Goal: Task Accomplishment & Management: Manage account settings

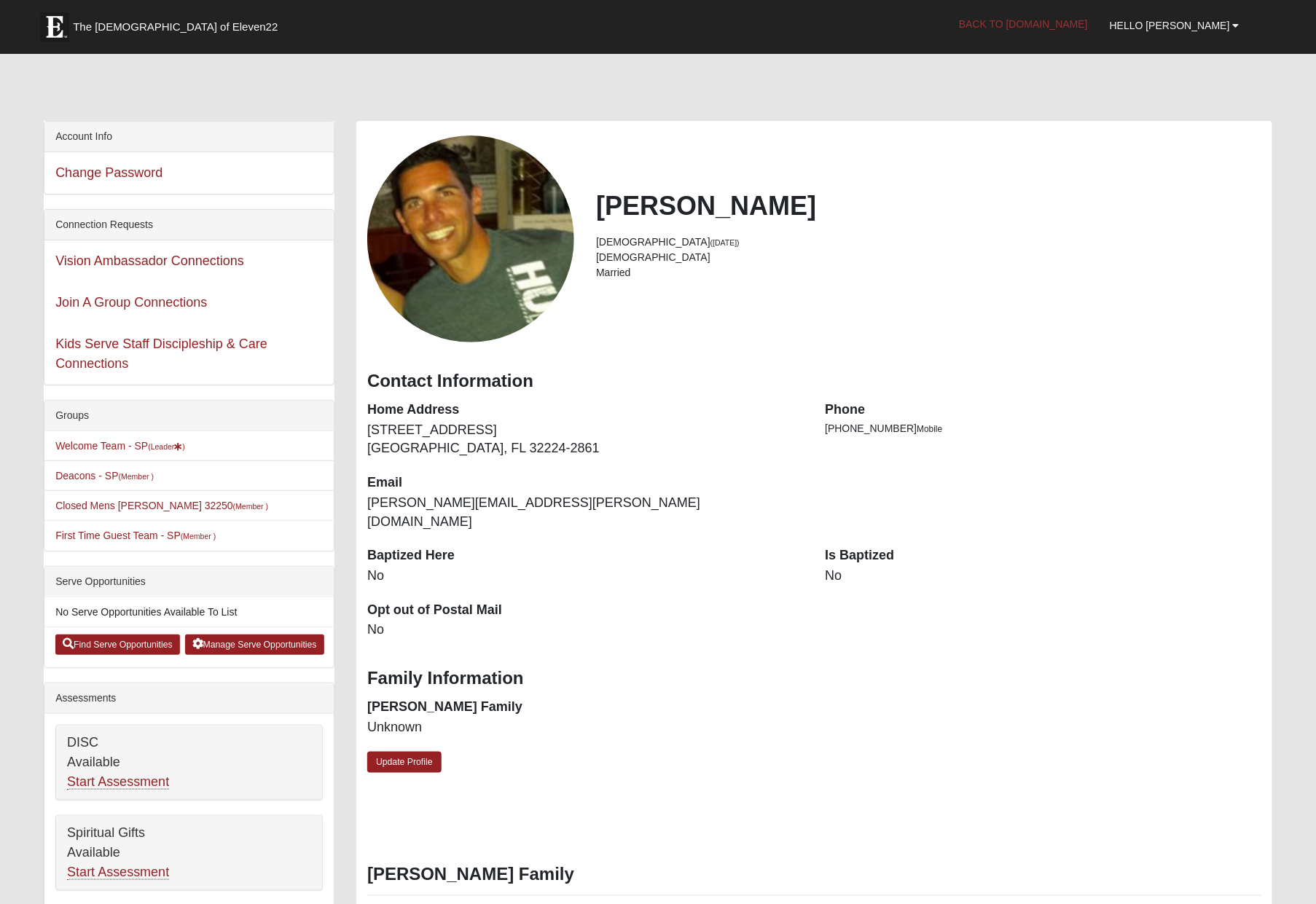
click at [1084, 25] on link "Back to [DOMAIN_NAME]" at bounding box center [1023, 23] width 151 height 36
click at [1225, 34] on link "Hello [PERSON_NAME]" at bounding box center [1174, 25] width 152 height 36
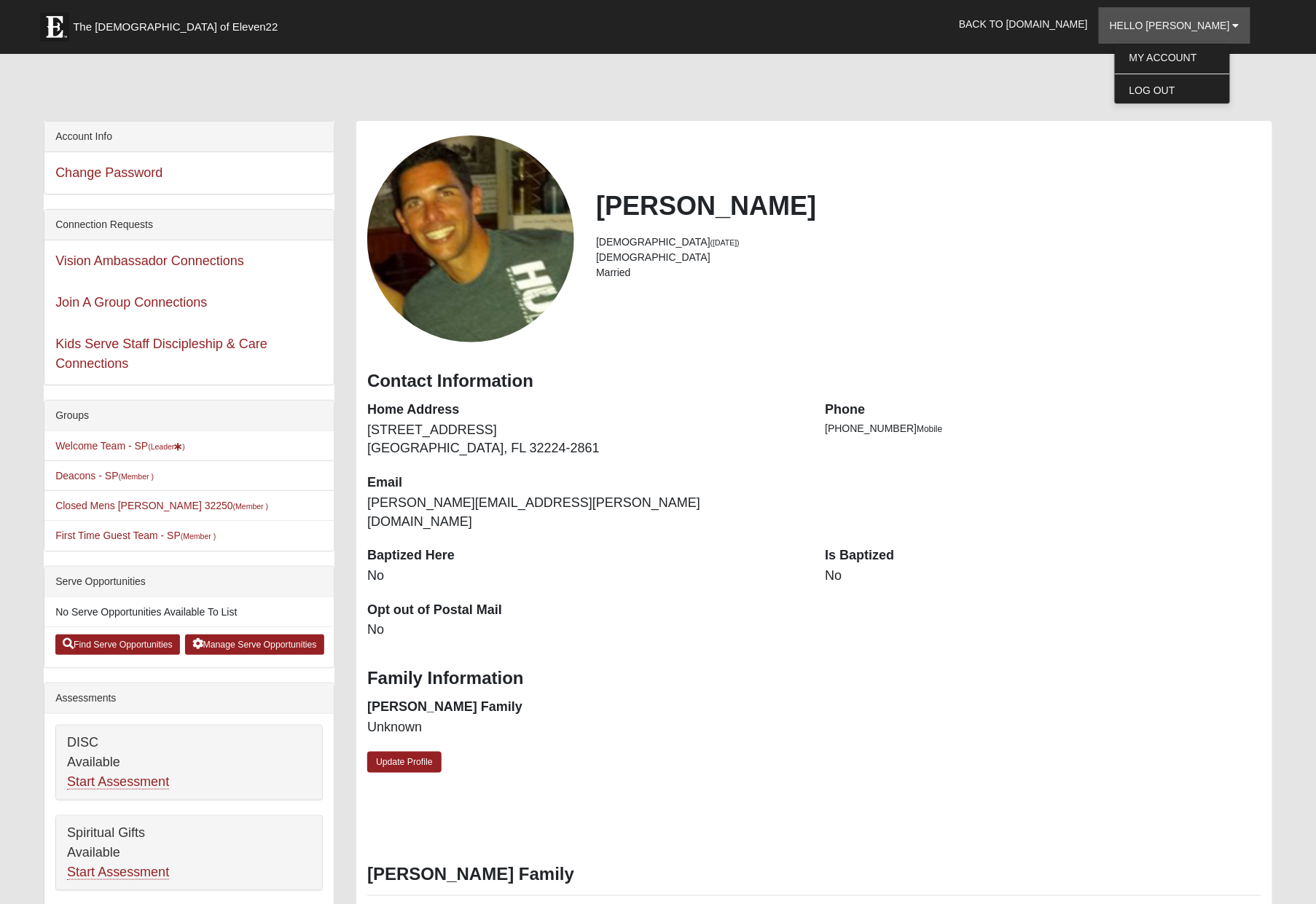
click at [1010, 59] on div at bounding box center [657, 90] width 1228 height 61
click at [1199, 21] on span "Hello [PERSON_NAME]" at bounding box center [1169, 25] width 120 height 12
click at [99, 441] on link "Welcome Team - SP (Leader )" at bounding box center [120, 446] width 130 height 12
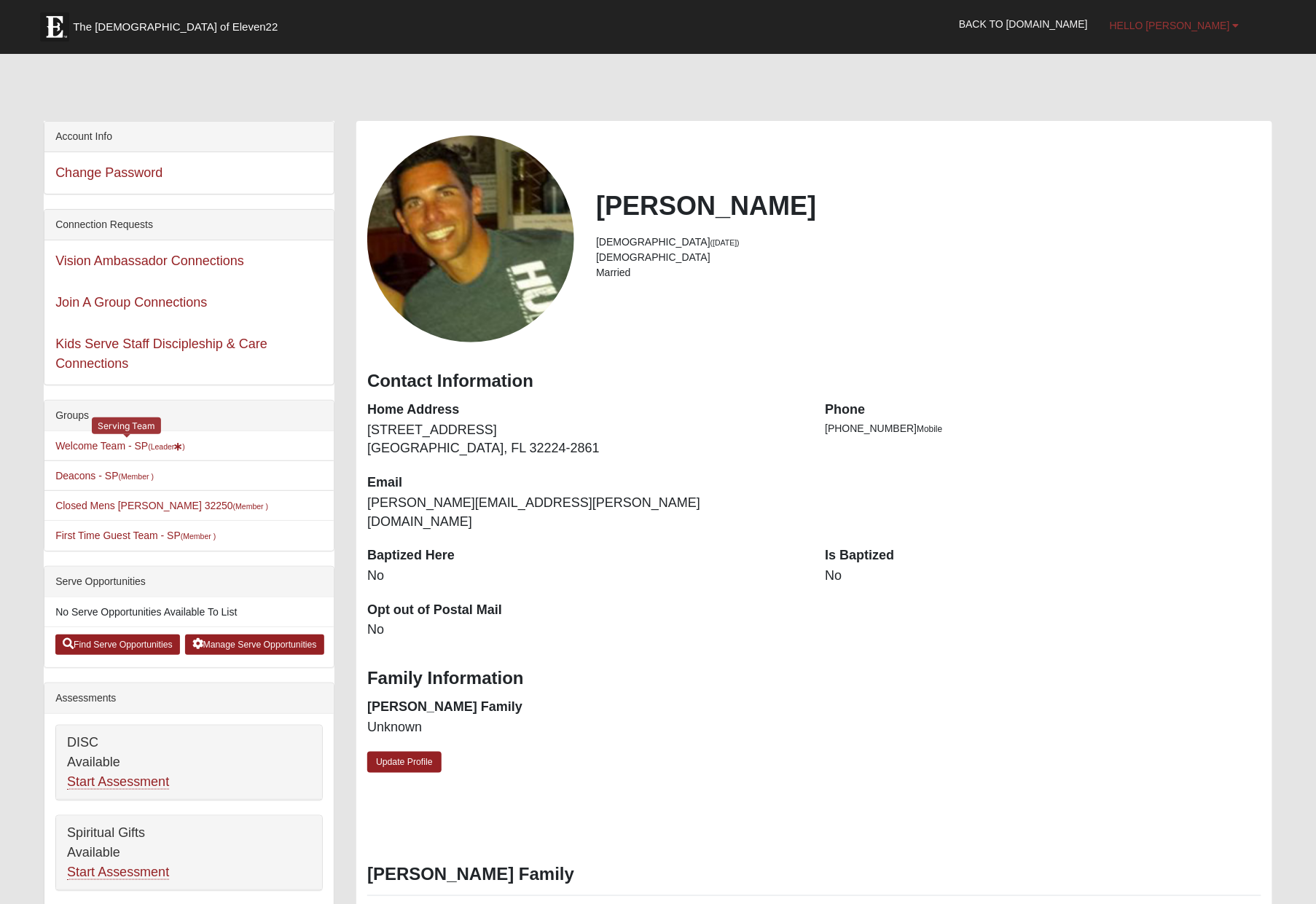
click at [1214, 22] on span "Hello [PERSON_NAME]" at bounding box center [1169, 25] width 120 height 12
click at [1161, 92] on link "Log Out" at bounding box center [1172, 90] width 115 height 19
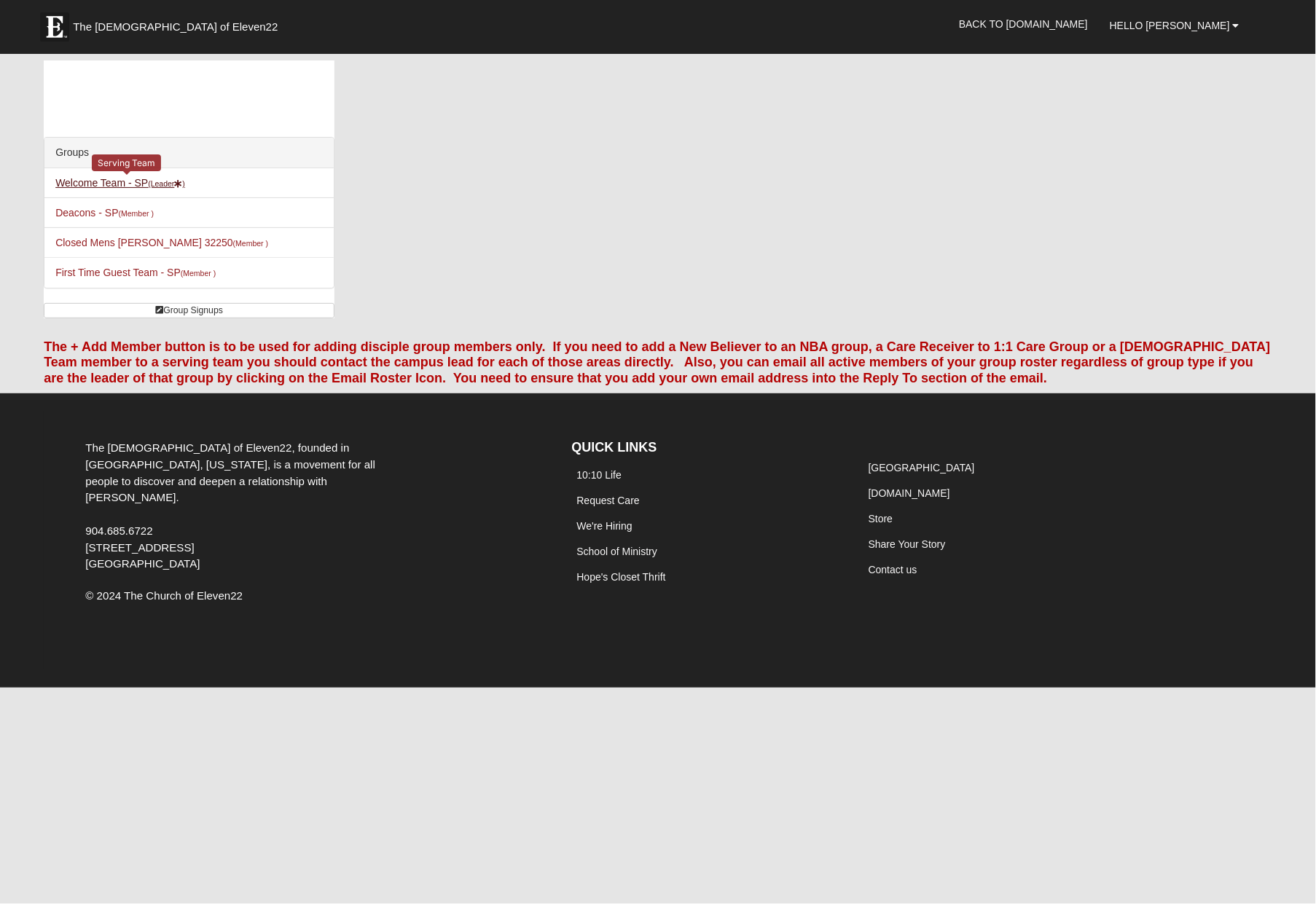
click at [147, 178] on link "Welcome Team - SP (Leader )" at bounding box center [120, 183] width 130 height 12
